Goal: Information Seeking & Learning: Compare options

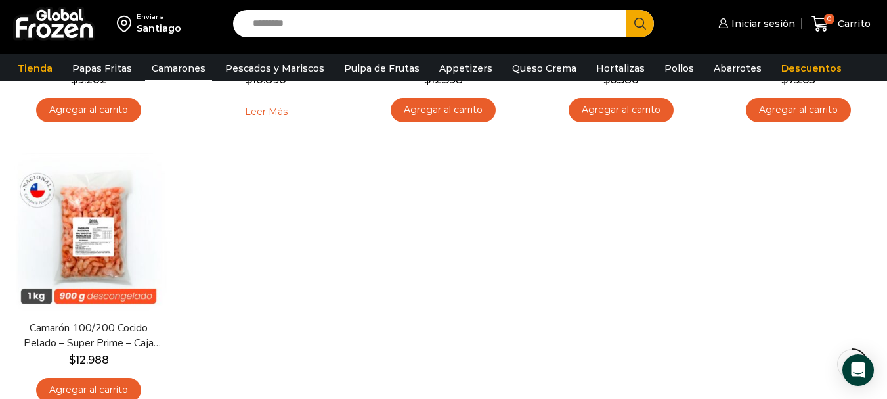
scroll to position [328, 0]
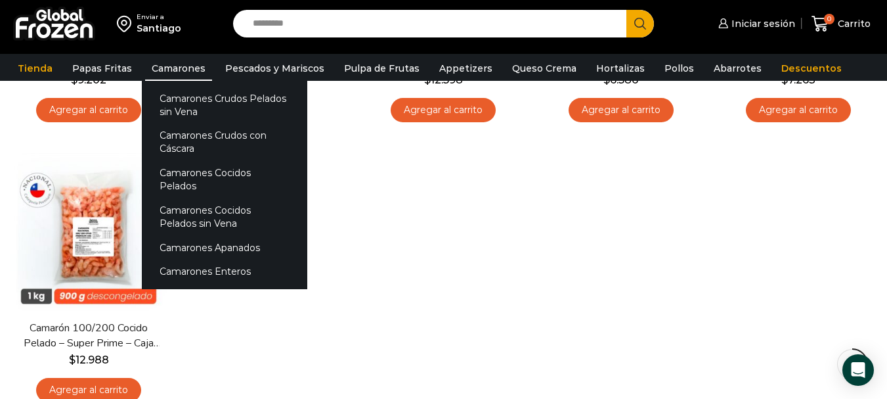
click at [192, 70] on link "Camarones" at bounding box center [178, 68] width 67 height 25
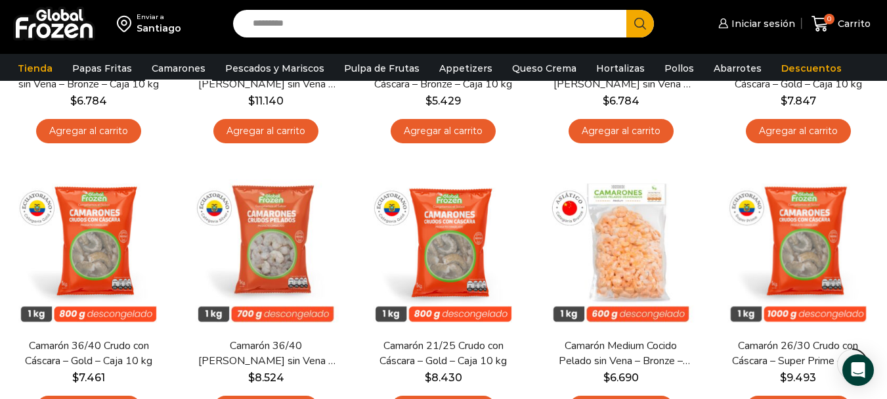
scroll to position [591, 0]
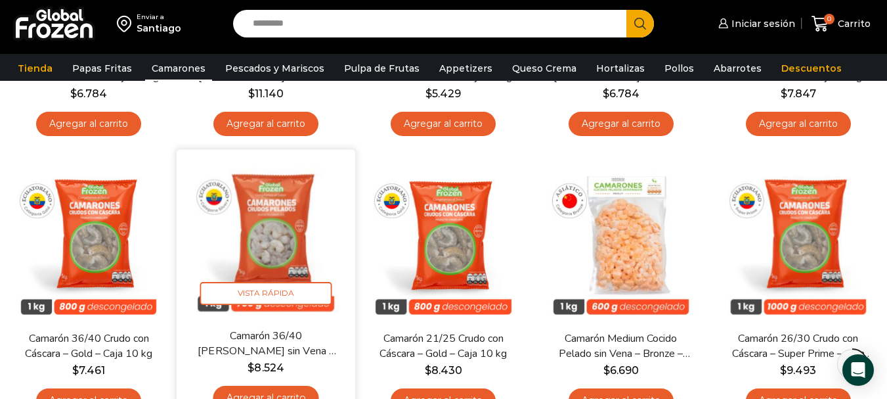
click at [250, 242] on img at bounding box center [266, 238] width 159 height 159
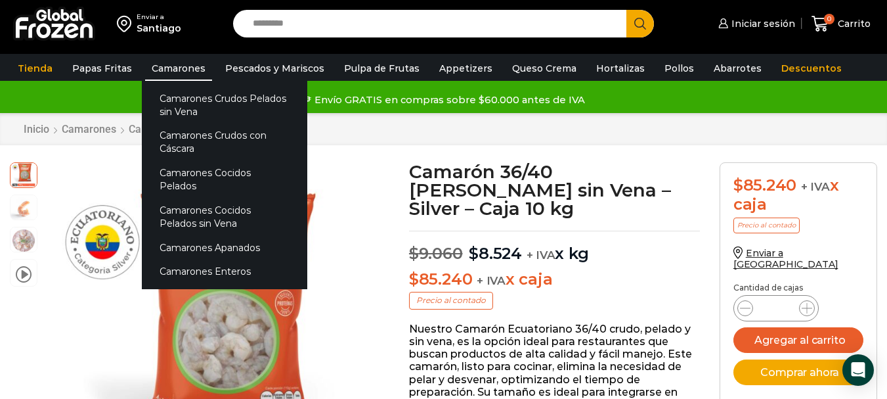
click at [168, 78] on link "Camarones" at bounding box center [178, 68] width 67 height 25
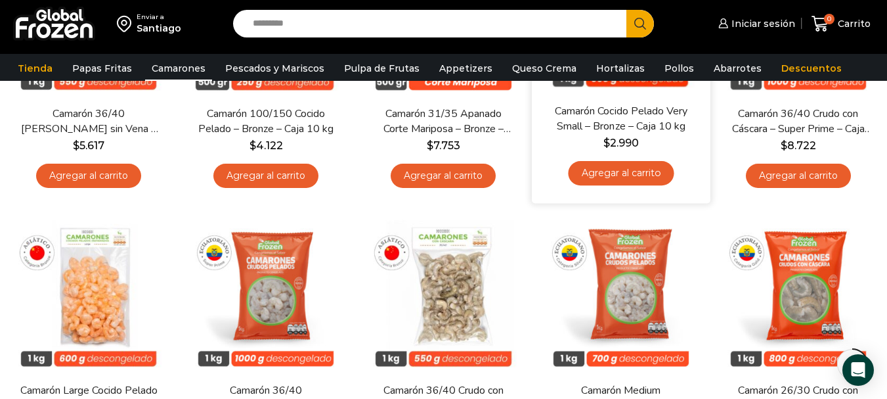
scroll to position [328, 0]
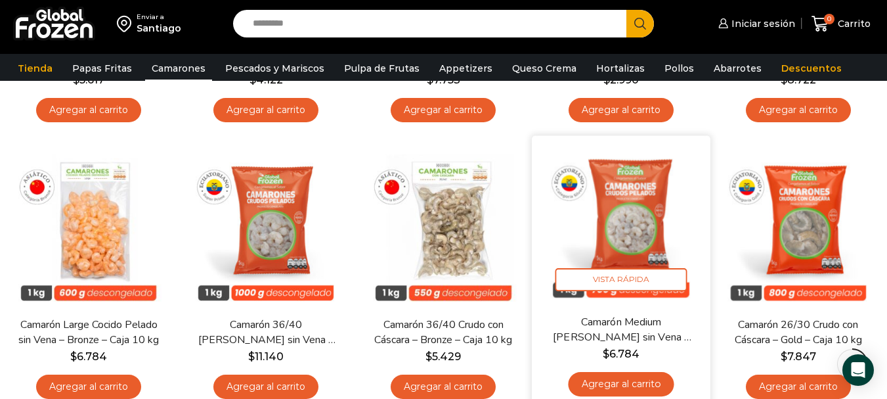
click at [626, 200] on img at bounding box center [621, 224] width 159 height 159
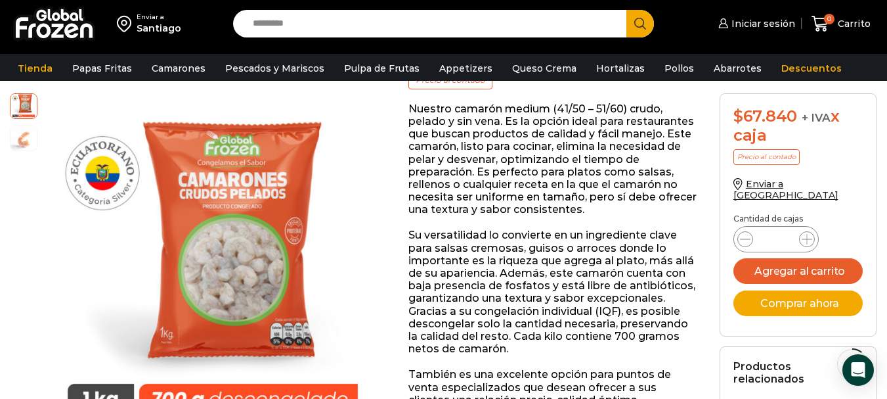
scroll to position [198, 0]
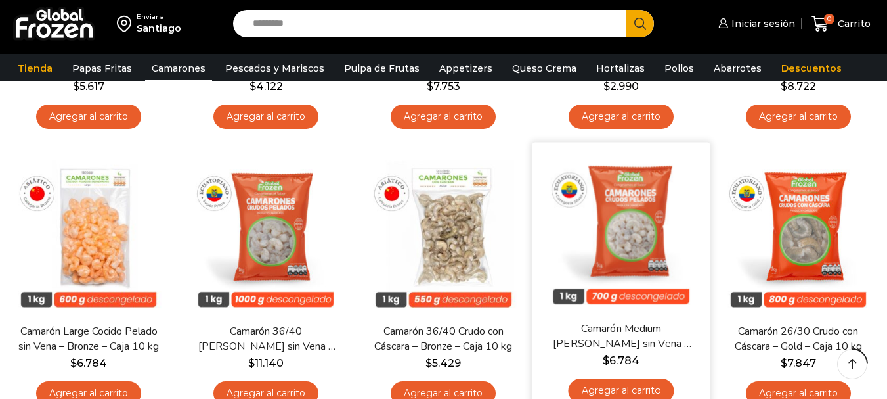
scroll to position [328, 0]
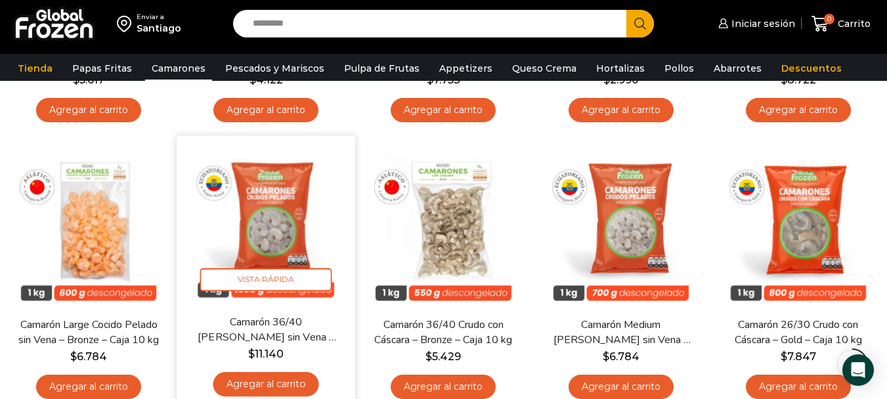
click at [259, 219] on img at bounding box center [266, 224] width 159 height 159
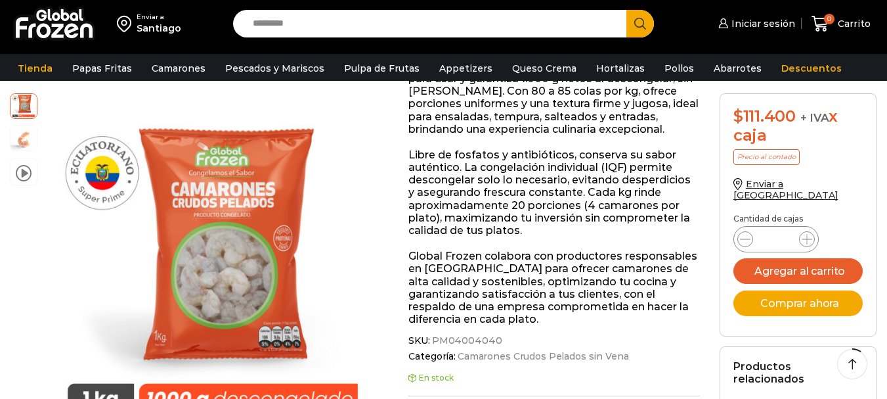
scroll to position [198, 0]
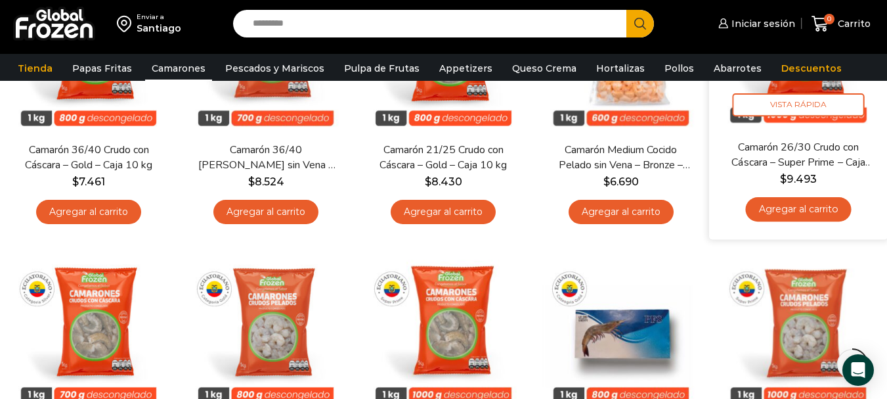
scroll to position [854, 0]
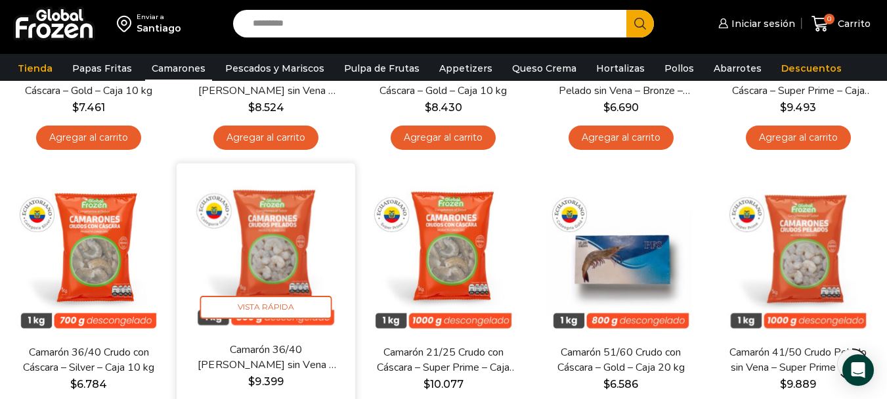
click at [248, 238] on img at bounding box center [266, 252] width 159 height 159
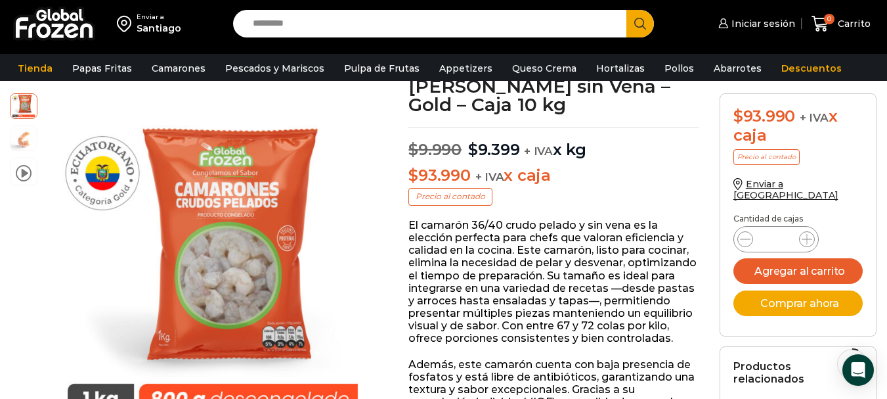
scroll to position [132, 0]
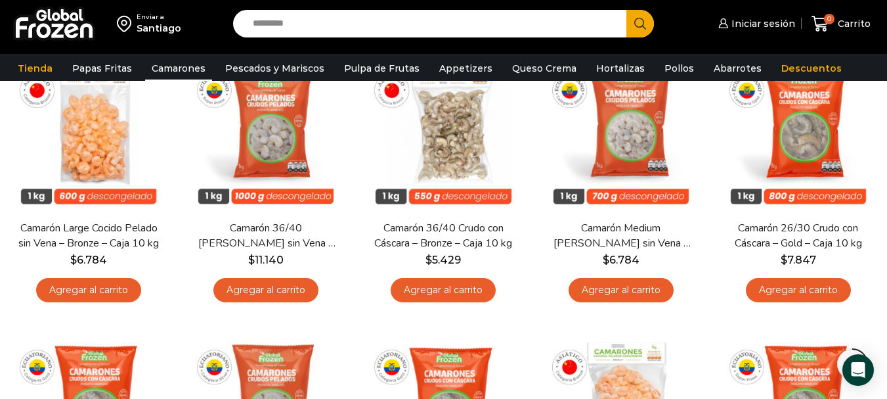
scroll to position [422, 0]
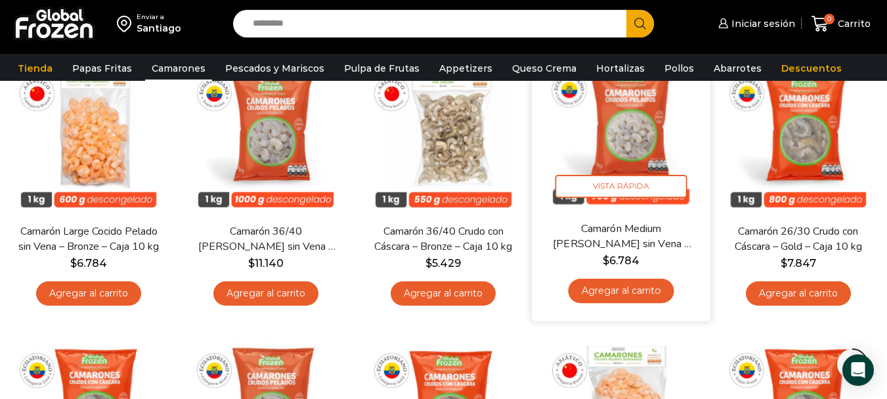
click at [629, 148] on img at bounding box center [621, 131] width 159 height 159
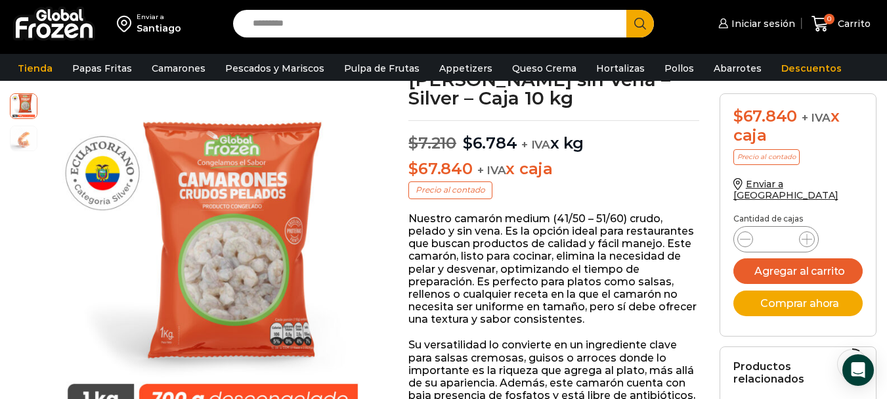
scroll to position [197, 0]
